Goal: Book appointment/travel/reservation

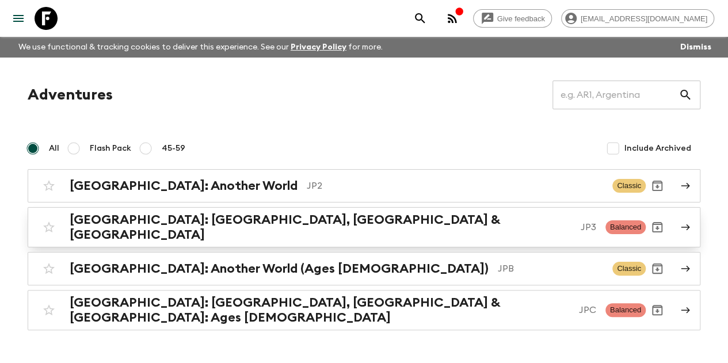
click at [218, 228] on h2 "[GEOGRAPHIC_DATA]: [GEOGRAPHIC_DATA], [GEOGRAPHIC_DATA] & [GEOGRAPHIC_DATA]" at bounding box center [321, 227] width 502 height 30
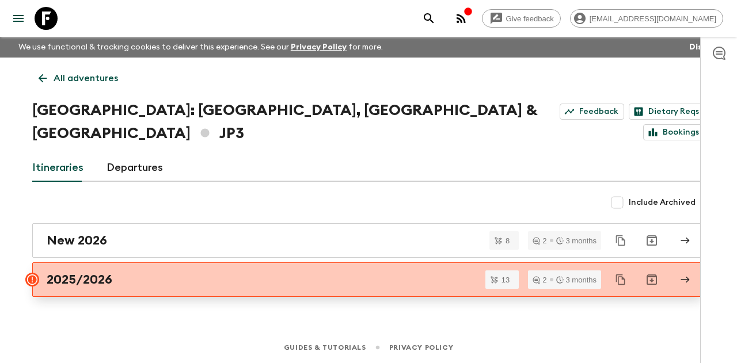
click at [220, 272] on div "2025/2026" at bounding box center [358, 279] width 622 height 15
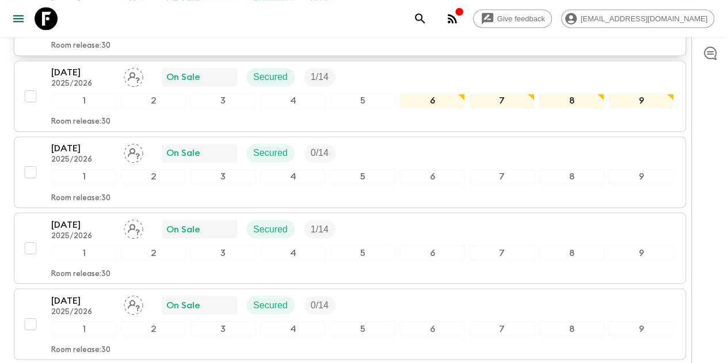
scroll to position [874, 0]
